Goal: Task Accomplishment & Management: Complete application form

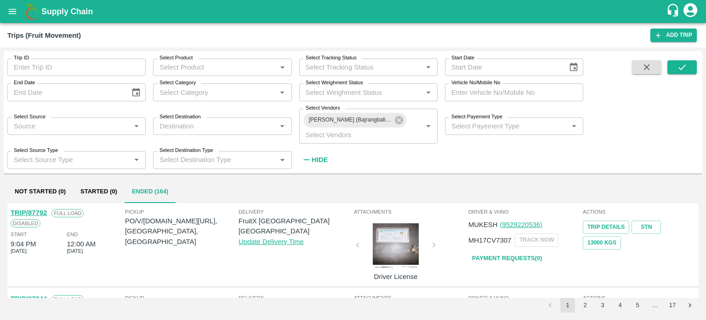
click at [316, 255] on div "Delivery FruitX Bangalore DC Update Delivery Time" at bounding box center [296, 244] width 114 height 74
click at [398, 121] on icon at bounding box center [399, 120] width 10 height 10
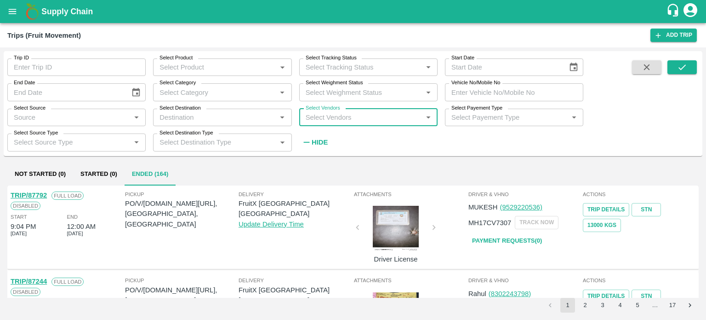
click at [352, 119] on input "Select Vendors" at bounding box center [361, 117] width 118 height 12
type input "EKA"
type input "AKEEL"
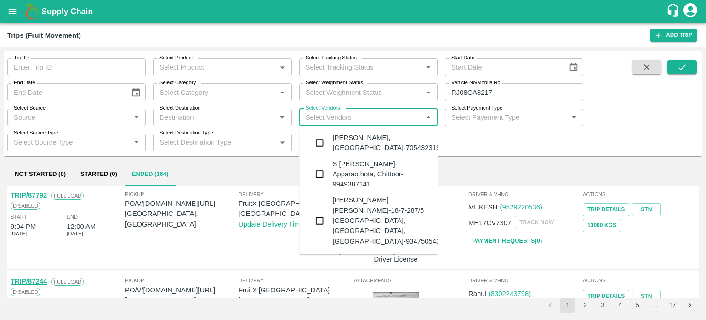
scroll to position [40, 0]
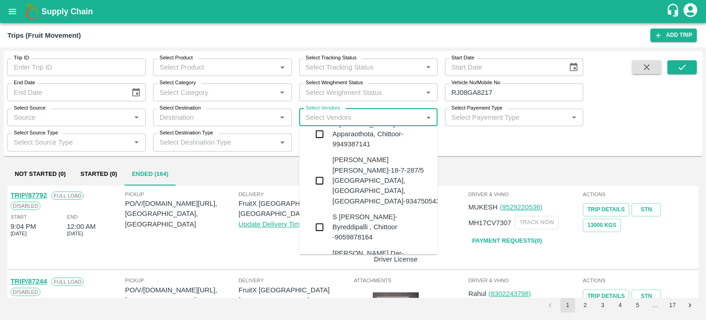
click at [348, 248] on div "Akeel Ayoub Dar-Noor Abad, Baramulla-7006412632" at bounding box center [381, 263] width 98 height 31
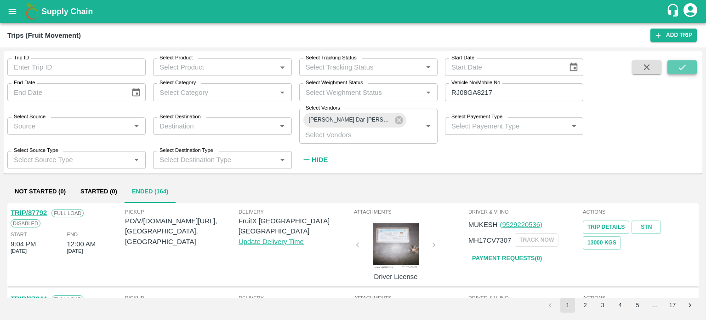
click at [672, 64] on button "submit" at bounding box center [682, 67] width 29 height 14
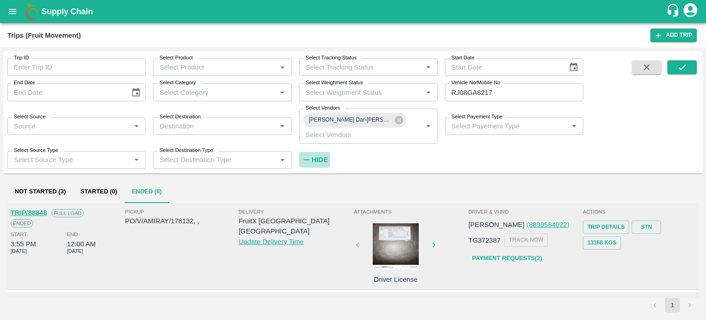
click at [319, 158] on strong "Hide" at bounding box center [320, 159] width 16 height 7
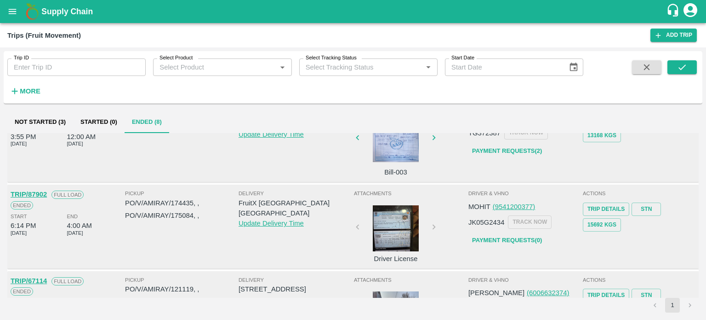
scroll to position [38, 0]
click at [640, 210] on link "STN" at bounding box center [646, 208] width 29 height 13
click at [490, 238] on link "Payment Requests( 0 )" at bounding box center [506, 240] width 77 height 16
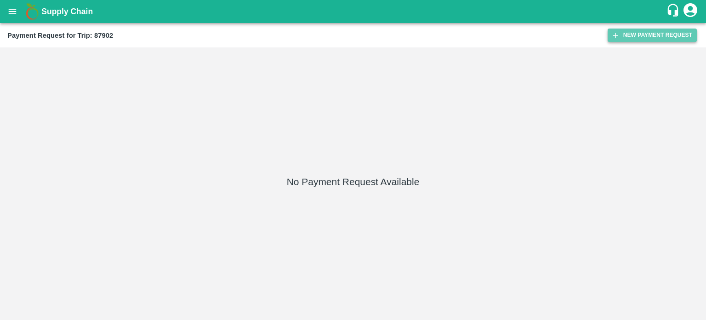
click at [636, 34] on button "New Payment Request" at bounding box center [652, 35] width 89 height 13
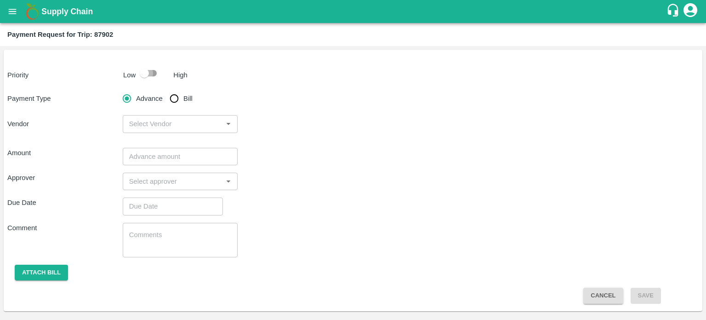
click at [147, 74] on input "checkbox" at bounding box center [144, 72] width 52 height 17
checkbox input "true"
click at [118, 89] on input "Advance" at bounding box center [127, 98] width 18 height 18
click at [165, 89] on input "Bill" at bounding box center [174, 98] width 18 height 18
radio input "true"
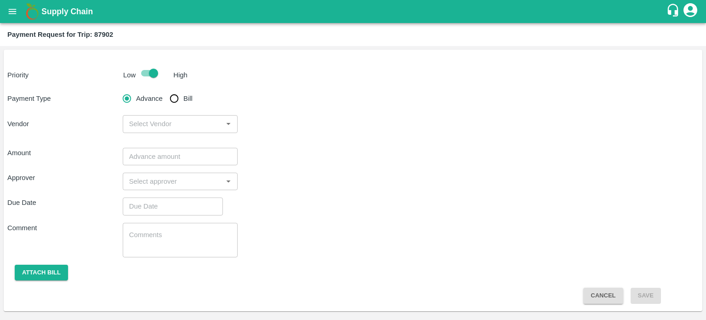
click at [118, 89] on input "Advance" at bounding box center [127, 98] width 18 height 18
radio input "true"
click at [165, 89] on input "Bill" at bounding box center [174, 98] width 18 height 18
radio input "true"
click at [118, 89] on input "Advance" at bounding box center [127, 98] width 18 height 18
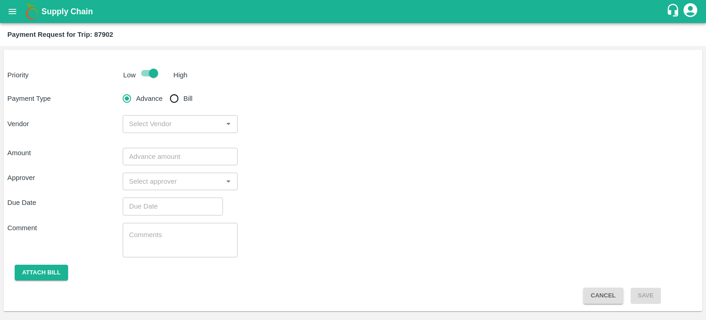
radio input "true"
click at [175, 95] on input "Bill" at bounding box center [174, 98] width 18 height 18
radio input "true"
click at [165, 89] on input "Bill" at bounding box center [174, 98] width 18 height 18
click at [118, 89] on input "Advance" at bounding box center [127, 98] width 18 height 18
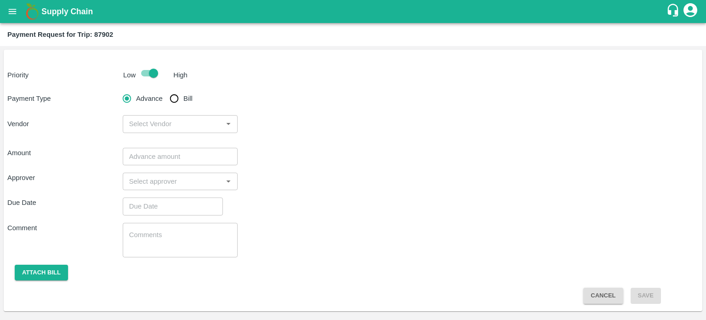
radio input "true"
click at [165, 89] on input "Bill" at bounding box center [174, 98] width 18 height 18
radio input "true"
click at [118, 89] on input "Advance" at bounding box center [127, 98] width 18 height 18
radio input "true"
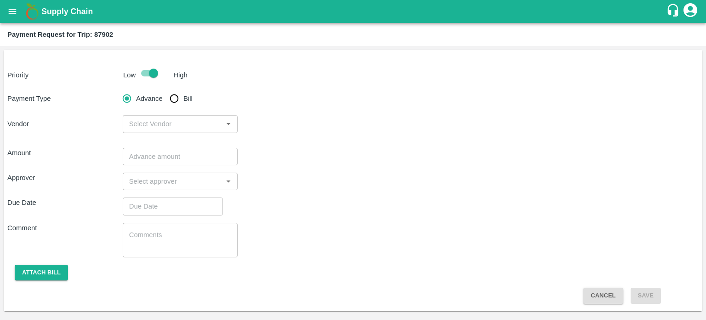
click at [165, 89] on input "Bill" at bounding box center [174, 98] width 18 height 18
radio input "true"
click at [118, 89] on input "Advance" at bounding box center [127, 98] width 18 height 18
radio input "true"
click at [165, 89] on input "Bill" at bounding box center [174, 98] width 18 height 18
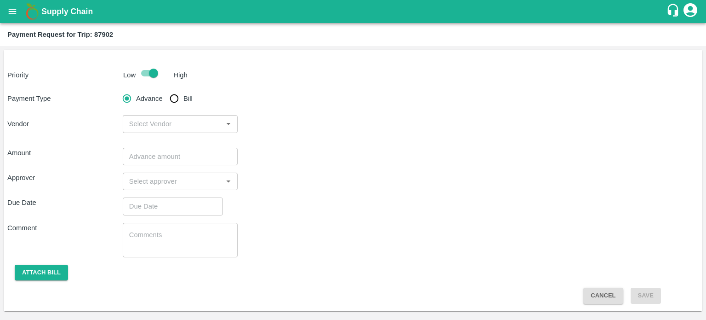
radio input "true"
click at [118, 89] on input "Advance" at bounding box center [127, 98] width 18 height 18
radio input "true"
click at [165, 89] on input "Bill" at bounding box center [174, 98] width 18 height 18
radio input "true"
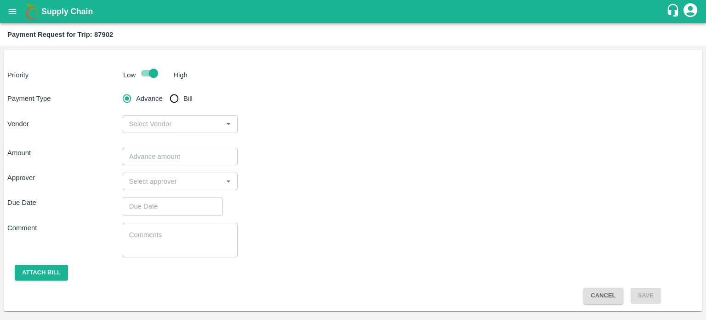
click at [118, 89] on input "Advance" at bounding box center [127, 98] width 18 height 18
radio input "true"
click at [165, 89] on input "Bill" at bounding box center [174, 98] width 18 height 18
radio input "true"
click at [118, 89] on input "Advance" at bounding box center [127, 98] width 18 height 18
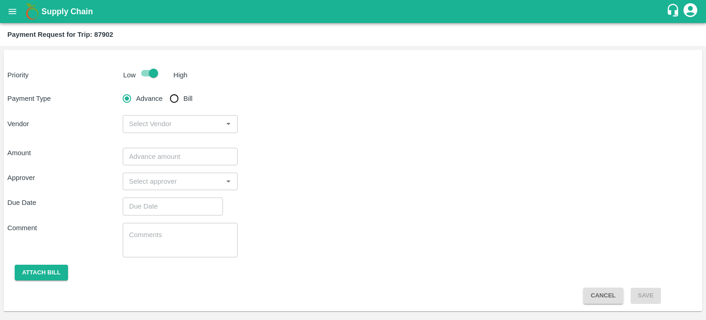
radio input "true"
click at [165, 89] on input "Bill" at bounding box center [174, 98] width 18 height 18
radio input "true"
click at [118, 89] on input "Advance" at bounding box center [127, 98] width 18 height 18
radio input "true"
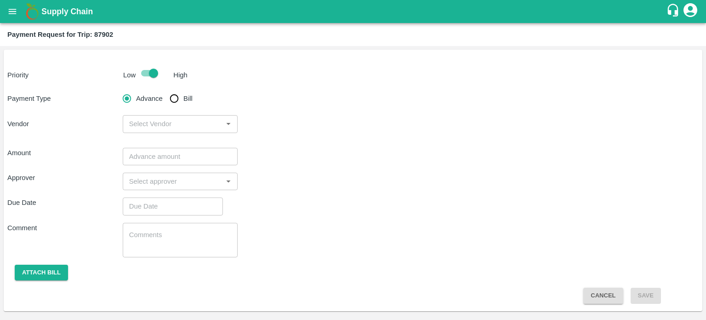
click at [165, 89] on input "Bill" at bounding box center [174, 98] width 18 height 18
radio input "true"
click at [118, 89] on input "Advance" at bounding box center [127, 98] width 18 height 18
radio input "true"
click at [165, 89] on input "Bill" at bounding box center [174, 98] width 18 height 18
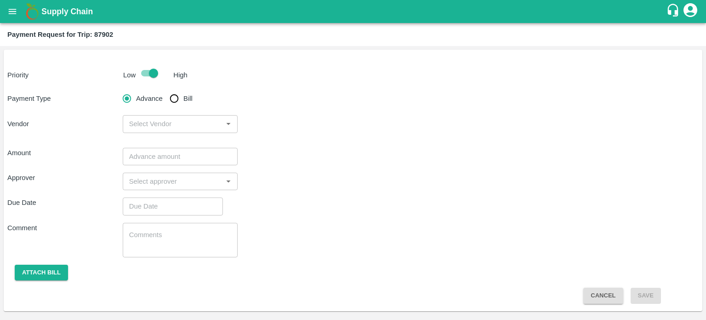
radio input "true"
click at [118, 89] on input "Advance" at bounding box center [127, 98] width 18 height 18
radio input "true"
click at [165, 89] on input "Bill" at bounding box center [174, 98] width 18 height 18
radio input "true"
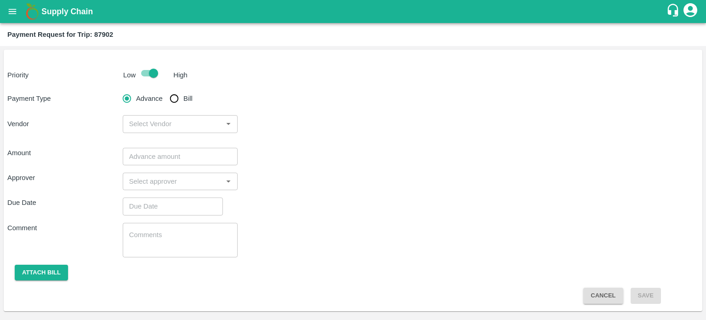
click at [118, 89] on input "Advance" at bounding box center [127, 98] width 18 height 18
radio input "true"
click at [165, 89] on input "Bill" at bounding box center [174, 98] width 18 height 18
radio input "true"
click at [118, 89] on input "Advance" at bounding box center [127, 98] width 18 height 18
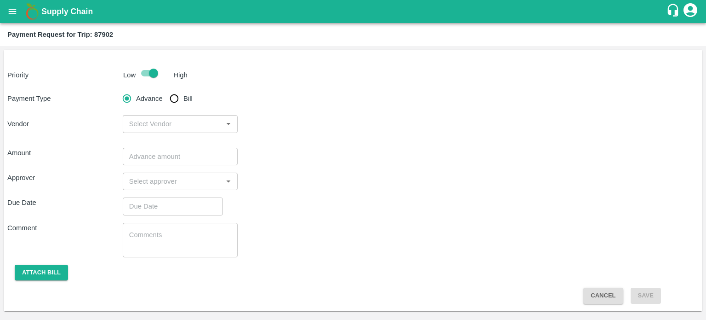
radio input "true"
click at [165, 89] on input "Bill" at bounding box center [174, 98] width 18 height 18
radio input "true"
click at [118, 89] on input "Advance" at bounding box center [127, 98] width 18 height 18
radio input "true"
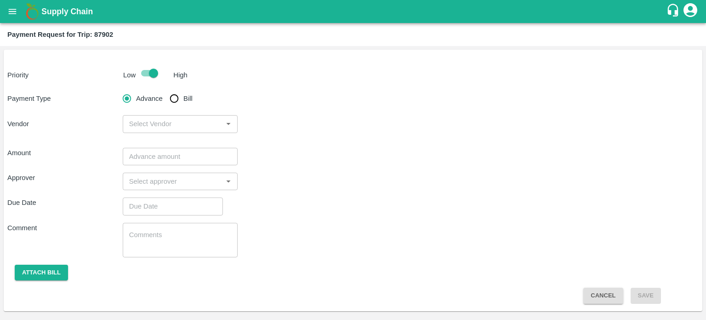
click at [165, 89] on input "Bill" at bounding box center [174, 98] width 18 height 18
radio input "true"
click at [118, 89] on input "Advance" at bounding box center [127, 98] width 18 height 18
radio input "true"
click at [165, 89] on input "Bill" at bounding box center [174, 98] width 18 height 18
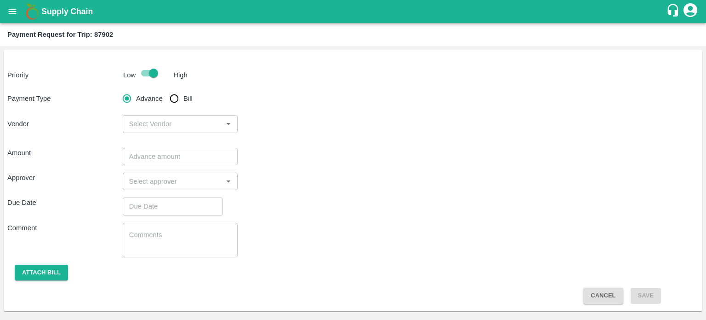
radio input "true"
click at [118, 89] on input "Advance" at bounding box center [127, 98] width 18 height 18
radio input "true"
click at [165, 89] on input "Bill" at bounding box center [174, 98] width 18 height 18
radio input "true"
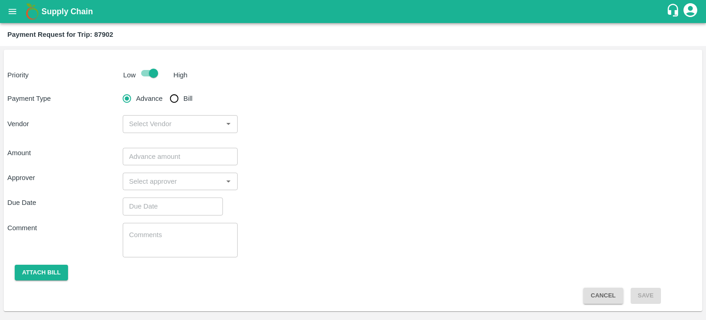
click at [118, 89] on input "Advance" at bounding box center [127, 98] width 18 height 18
radio input "true"
click at [165, 89] on input "Bill" at bounding box center [174, 98] width 18 height 18
radio input "true"
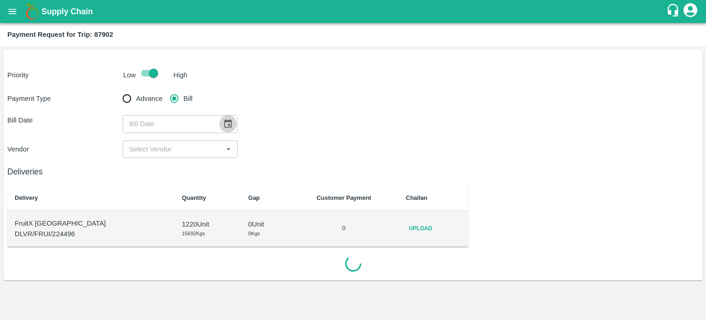
click at [227, 123] on icon "Choose date" at bounding box center [228, 124] width 10 height 10
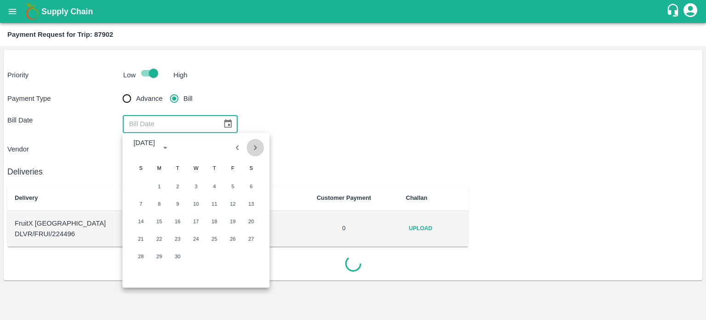
click at [255, 145] on icon "Next month" at bounding box center [255, 148] width 10 height 10
click at [217, 188] on div "1 2 3 4 5 6 7 8 9 10 11 12 13 14 15 16 17 18 19 20 21 22 23 24 25 26 27 28 29 3…" at bounding box center [195, 232] width 147 height 110
click at [252, 149] on icon "Next month" at bounding box center [255, 148] width 10 height 10
click at [211, 186] on div "1 2 3 4 5 6 7 8 9 10 11 12 13 14 15 16 17 18 19 20 21 22 23 24 25 26 27 28 29 3…" at bounding box center [195, 232] width 147 height 110
click at [254, 143] on icon "Next month" at bounding box center [255, 148] width 10 height 10
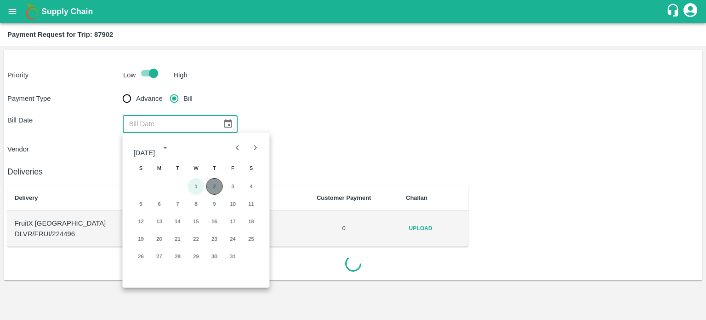
click at [215, 188] on div "1 2 3 4 5 6 7 8 9 10 11 12 13 14 15 16 17 18 19 20 21 22 23 24 25 26 27 28 29 3…" at bounding box center [195, 232] width 147 height 110
click at [311, 132] on div "Bill Date ​" at bounding box center [352, 123] width 691 height 17
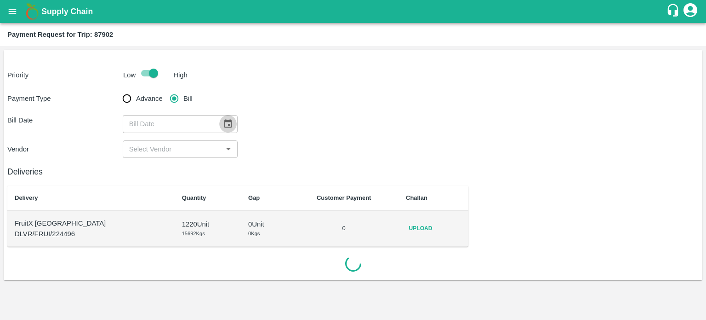
click at [223, 123] on icon "Choose date" at bounding box center [228, 124] width 10 height 10
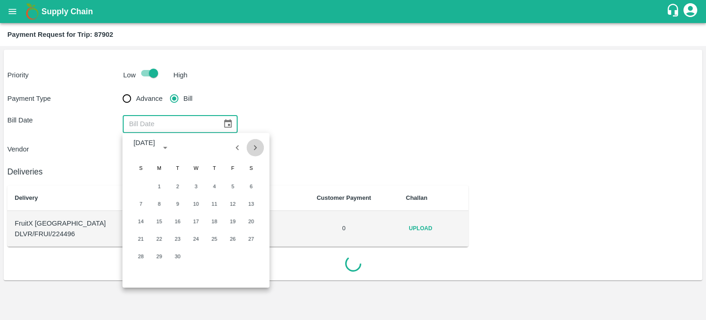
click at [256, 145] on icon "Next month" at bounding box center [255, 148] width 10 height 10
click at [214, 186] on button "2" at bounding box center [214, 186] width 17 height 17
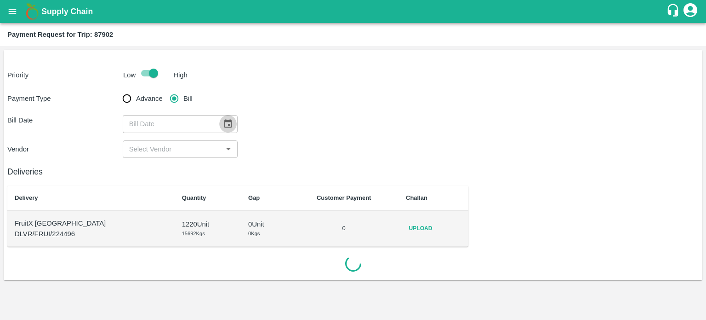
click at [225, 117] on button "Choose date, selected date is Oct 2, 2025" at bounding box center [227, 123] width 17 height 17
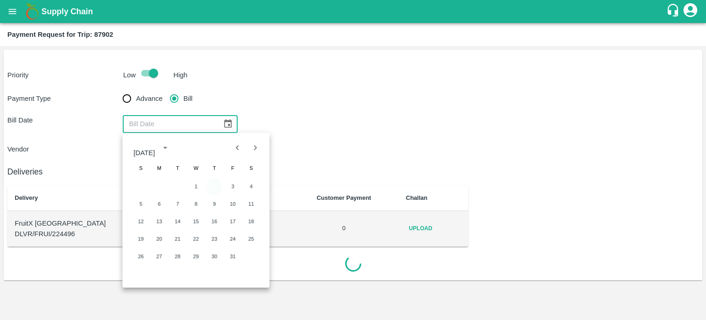
click at [216, 183] on button "2" at bounding box center [214, 186] width 17 height 17
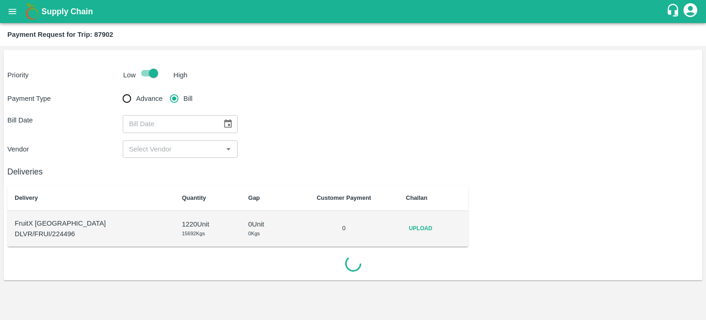
click at [295, 128] on div "Bill Date ​" at bounding box center [352, 123] width 691 height 17
click at [223, 128] on icon "Choose date, selected date is Oct 2, 2025" at bounding box center [228, 124] width 10 height 10
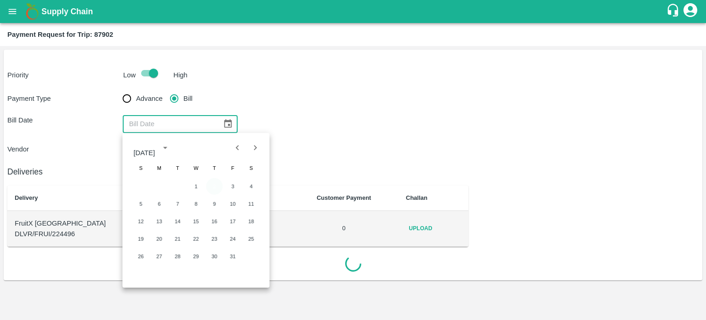
click at [218, 185] on button "2" at bounding box center [214, 186] width 17 height 17
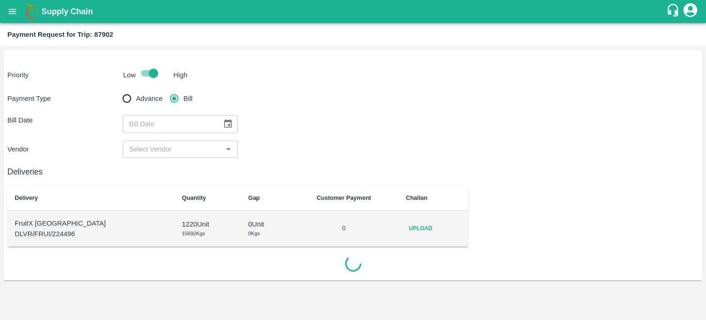
click at [192, 149] on span "W" at bounding box center [196, 152] width 12 height 11
click at [223, 152] on span "F" at bounding box center [223, 152] width 12 height 11
click at [224, 122] on icon "Choose date, selected date is Oct 2, 2025" at bounding box center [228, 123] width 8 height 9
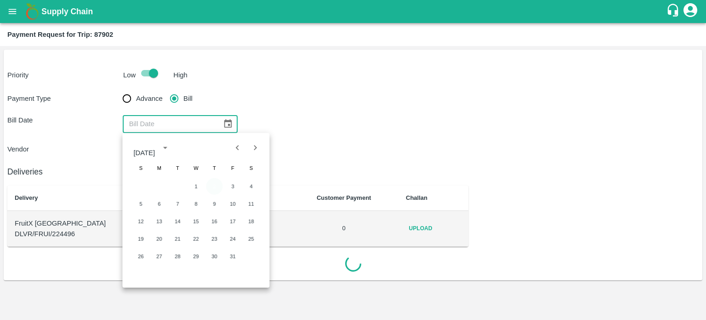
click at [211, 183] on button "2" at bounding box center [214, 186] width 17 height 17
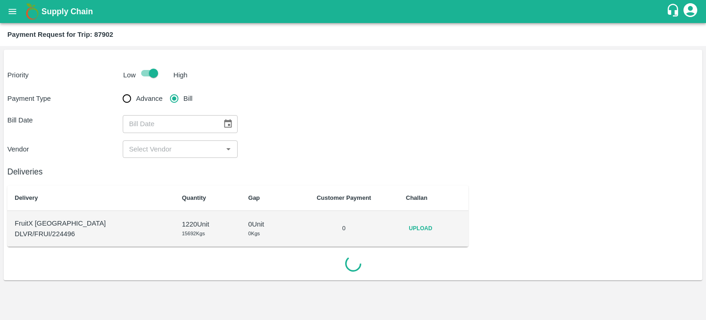
click at [136, 94] on span "Advance" at bounding box center [149, 98] width 27 height 10
click at [136, 94] on input "Advance" at bounding box center [127, 98] width 18 height 18
radio input "true"
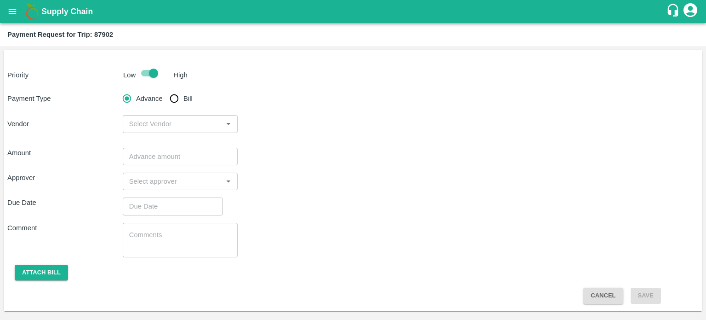
click at [177, 97] on input "Bill" at bounding box center [174, 98] width 18 height 18
radio input "true"
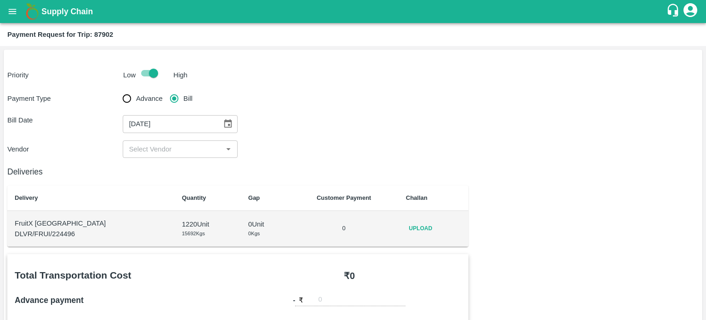
click at [219, 148] on input "input" at bounding box center [173, 149] width 95 height 12
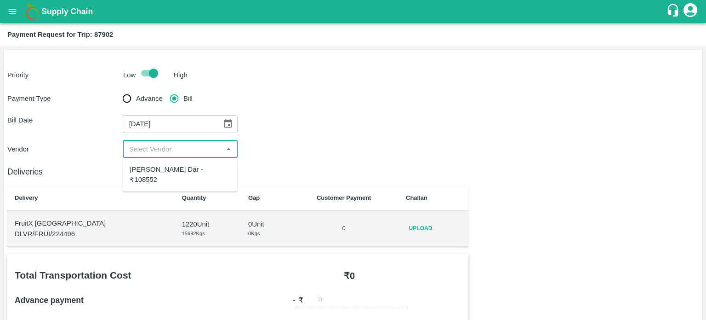
click at [219, 148] on input "input" at bounding box center [173, 149] width 95 height 12
click at [214, 156] on div "​" at bounding box center [180, 148] width 115 height 17
click at [199, 175] on div "[PERSON_NAME] Dar - ₹108552" at bounding box center [179, 174] width 115 height 26
type input "A"
click at [199, 175] on div "[PERSON_NAME] Dar - ₹108552" at bounding box center [179, 174] width 115 height 26
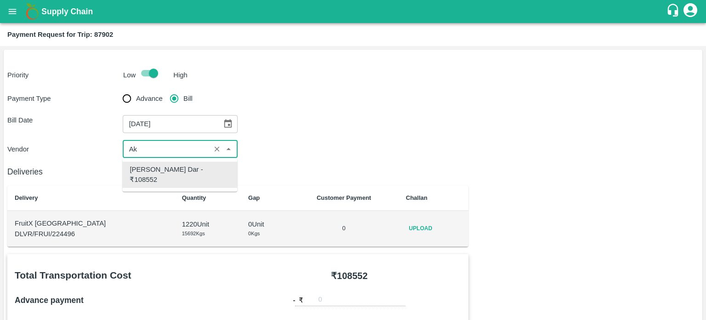
type input "A"
click at [189, 169] on div "[PERSON_NAME] Dar - ₹108552" at bounding box center [180, 174] width 100 height 21
type input "[PERSON_NAME] Dar - ₹108552"
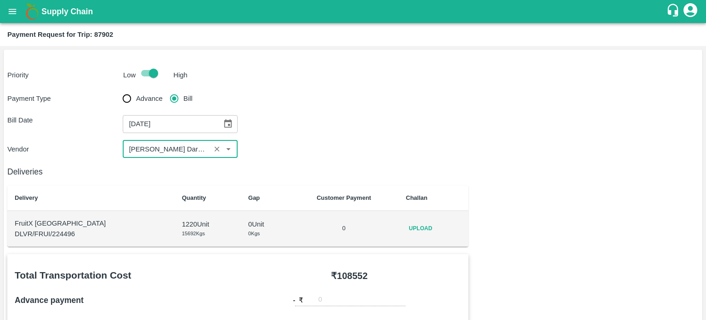
click at [274, 160] on div "Deliveries Delivery Quantity Gap Customer Payment Challan FruitX Bangalore DLVR…" at bounding box center [237, 202] width 461 height 89
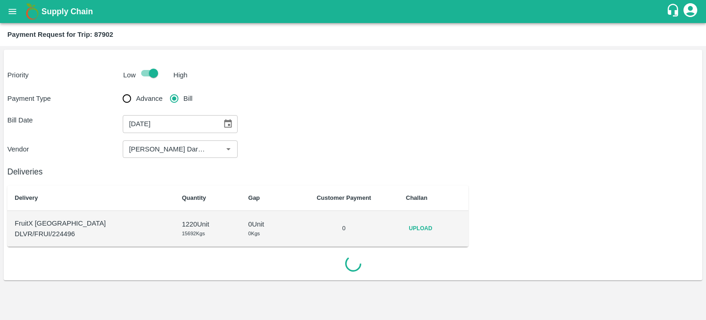
click at [327, 177] on h6 "Deliveries" at bounding box center [237, 171] width 461 height 13
click at [417, 223] on span "Upload" at bounding box center [420, 228] width 29 height 13
click at [0, 0] on input "Upload" at bounding box center [0, 0] width 0 height 0
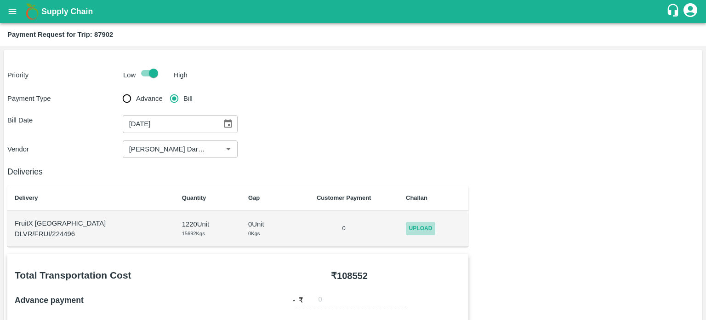
click at [411, 228] on span "Upload" at bounding box center [420, 228] width 29 height 13
click at [0, 0] on input "Upload" at bounding box center [0, 0] width 0 height 0
click at [298, 160] on div "Deliveries Delivery Quantity Gap Customer Payment Challan FruitX Bangalore DLVR…" at bounding box center [237, 202] width 461 height 89
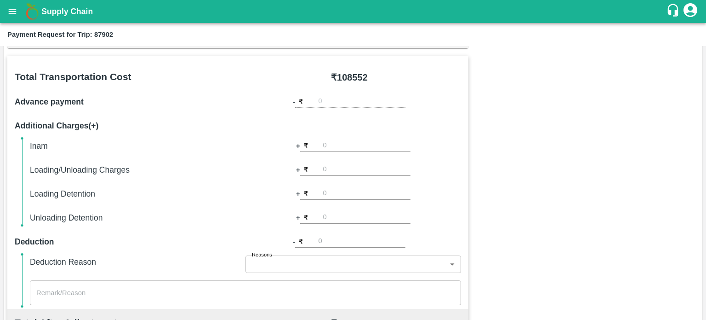
scroll to position [308, 0]
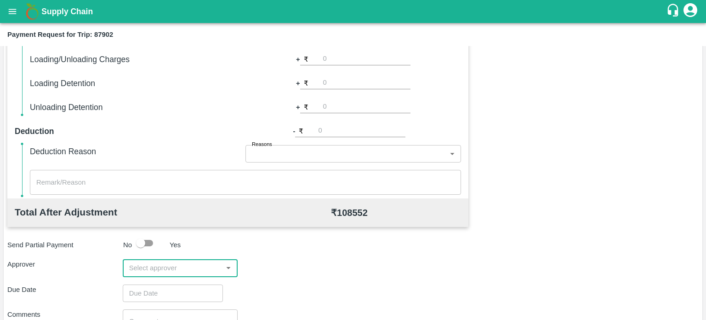
click at [173, 265] on input "input" at bounding box center [173, 268] width 95 height 12
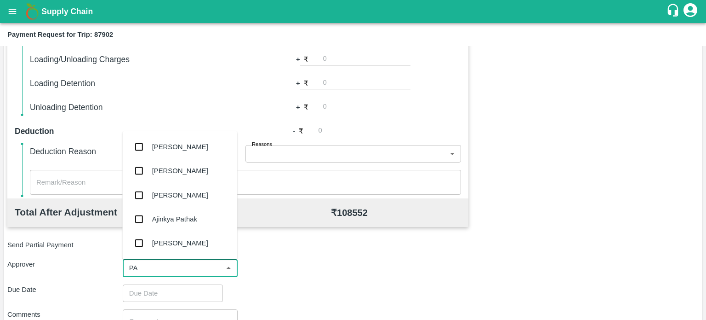
type input "PAL"
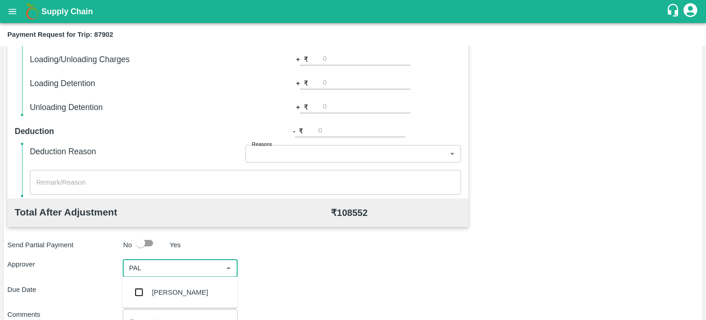
click at [173, 287] on div "[PERSON_NAME]" at bounding box center [180, 292] width 56 height 10
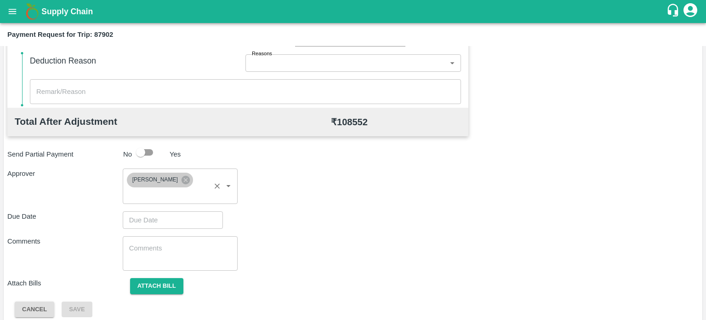
scroll to position [407, 0]
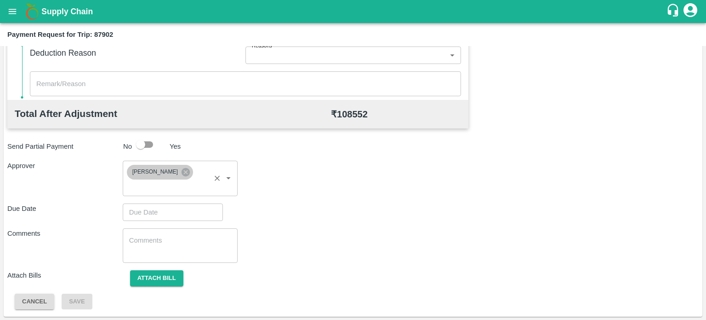
type input "DD/MM/YYYY hh:mm aa"
click at [159, 207] on input "DD/MM/YYYY hh:mm aa" at bounding box center [170, 211] width 94 height 17
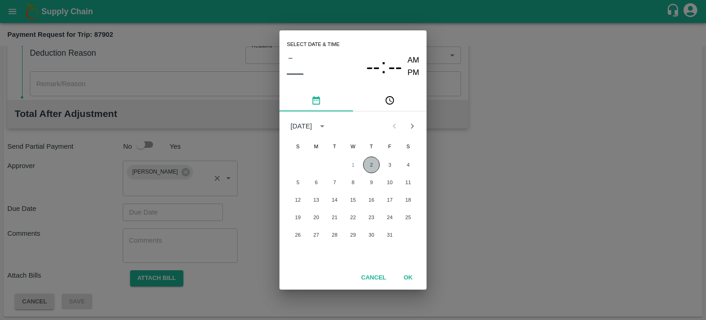
click at [370, 164] on button "2" at bounding box center [371, 164] width 17 height 17
type input "[DATE] 12:00 AM"
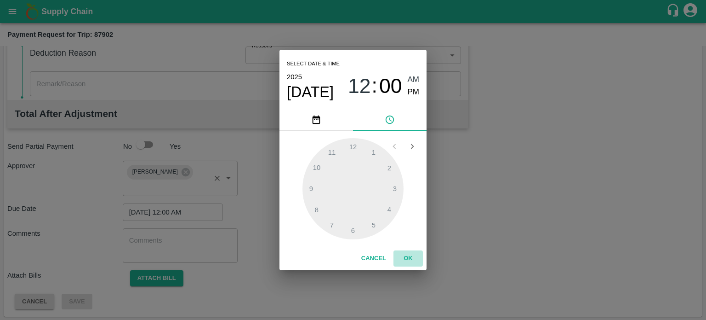
click at [406, 257] on button "OK" at bounding box center [408, 258] width 29 height 16
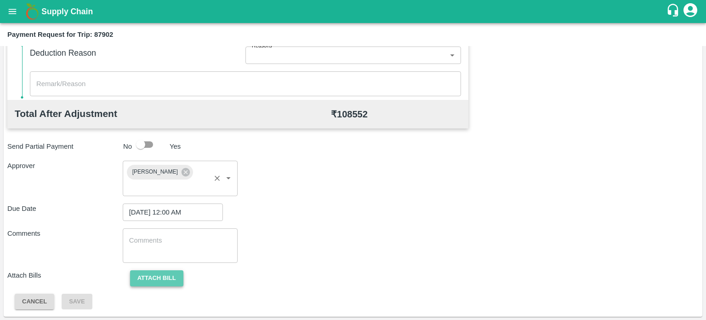
click at [175, 274] on button "Attach bill" at bounding box center [156, 278] width 53 height 16
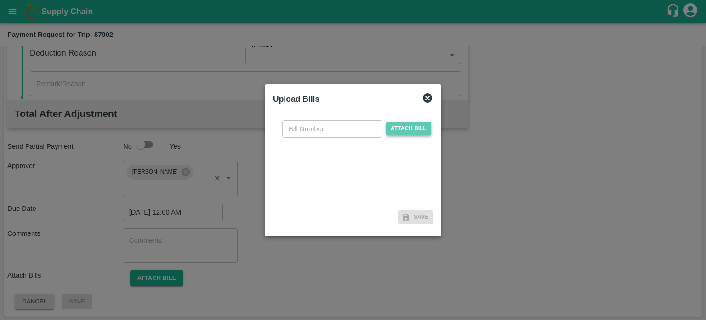
click at [392, 133] on span "Attach bill" at bounding box center [408, 128] width 45 height 13
click at [0, 0] on input "Attach bill" at bounding box center [0, 0] width 0 height 0
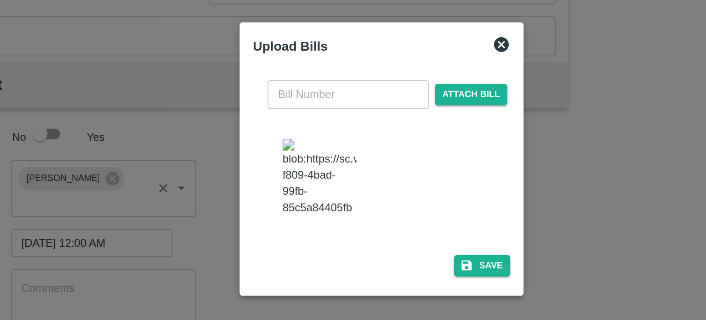
click at [306, 161] on img at bounding box center [314, 171] width 46 height 48
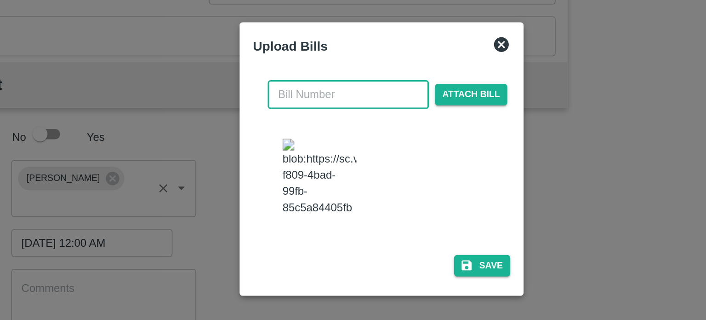
click at [297, 118] on input "text" at bounding box center [332, 119] width 100 height 17
type input "884"
click at [416, 230] on button "Save" at bounding box center [415, 225] width 35 height 13
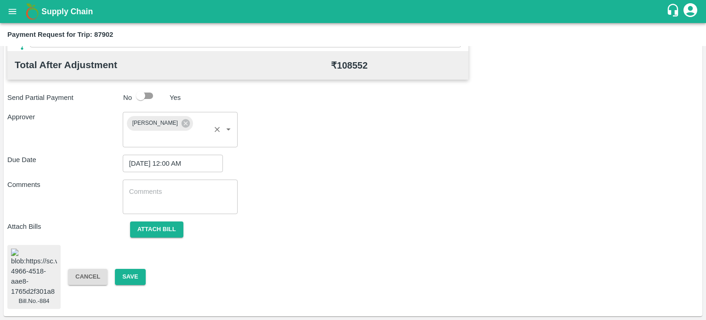
scroll to position [463, 0]
click at [137, 271] on button "Save" at bounding box center [130, 276] width 30 height 16
